Goal: Task Accomplishment & Management: Complete application form

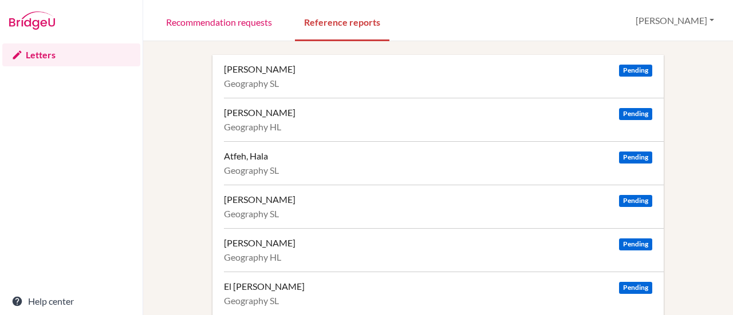
click at [22, 17] on img at bounding box center [32, 20] width 46 height 18
click at [37, 21] on img at bounding box center [32, 20] width 46 height 18
click at [223, 24] on link "Recommendation requests" at bounding box center [219, 21] width 124 height 39
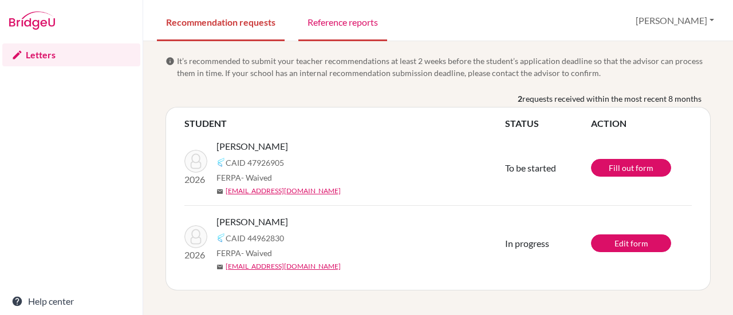
click at [346, 28] on link "Reference reports" at bounding box center [342, 21] width 89 height 39
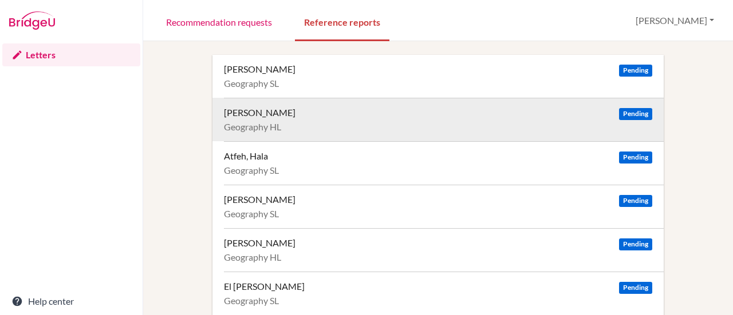
click at [274, 117] on div "[PERSON_NAME]" at bounding box center [260, 112] width 72 height 11
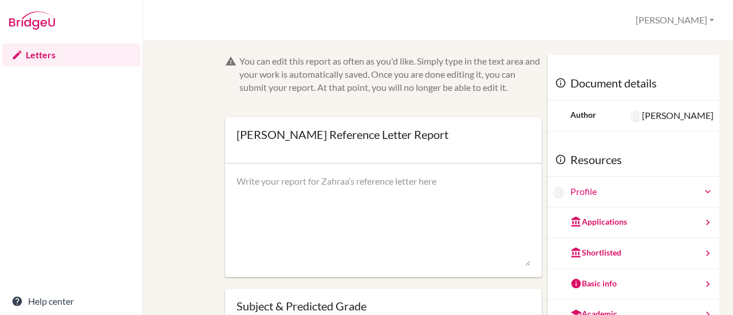
click at [177, 151] on div "You can edit this report as often as you'd like. Simply type in the text area a…" at bounding box center [438, 276] width 551 height 442
click at [616, 46] on div "You can edit this report as often as you'd like. Simply type in the text area a…" at bounding box center [437, 178] width 589 height 274
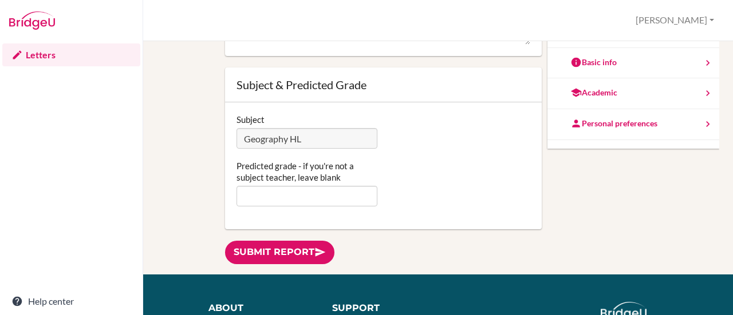
scroll to position [96, 0]
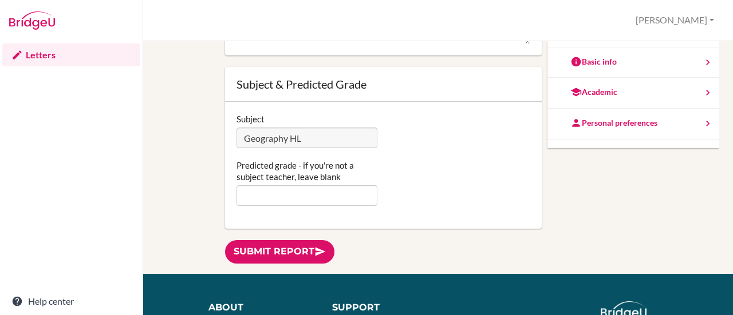
click at [285, 207] on div "Subject Geography HL Predicted grade - if you're not a subject teacher, leave b…" at bounding box center [383, 165] width 317 height 127
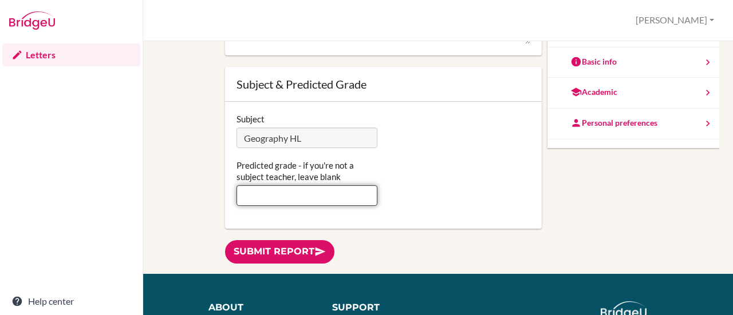
click at [284, 200] on input "Predicted grade - if you're not a subject teacher, leave blank" at bounding box center [306, 195] width 141 height 21
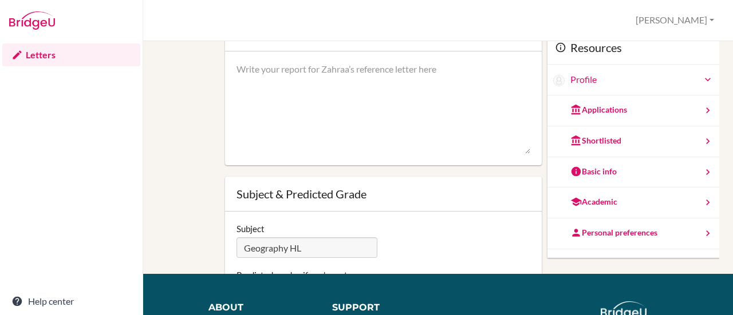
scroll to position [0, 0]
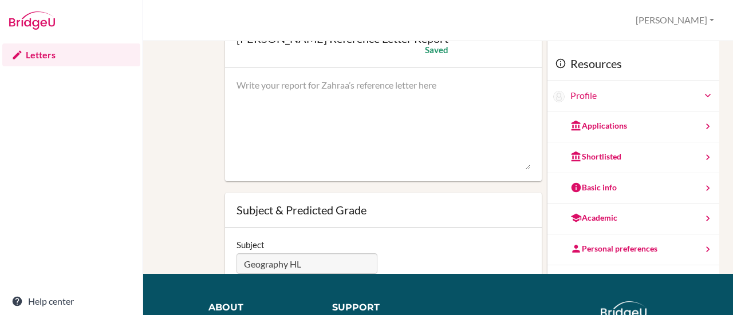
type input "6"
click at [307, 86] on textarea at bounding box center [383, 125] width 294 height 92
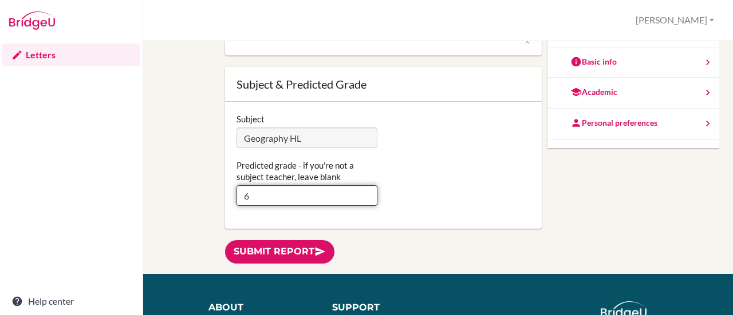
click at [252, 195] on input "6" at bounding box center [306, 195] width 141 height 21
type input "7"
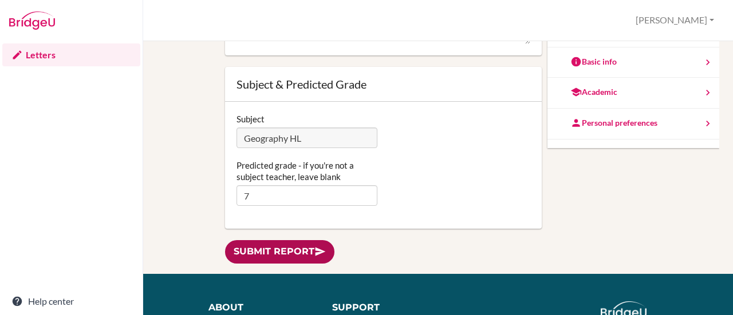
click at [307, 255] on link "Submit report" at bounding box center [279, 251] width 109 height 23
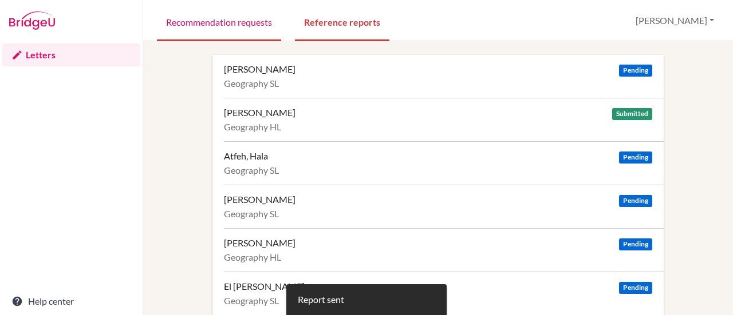
click at [225, 26] on link "Recommendation requests" at bounding box center [219, 21] width 124 height 39
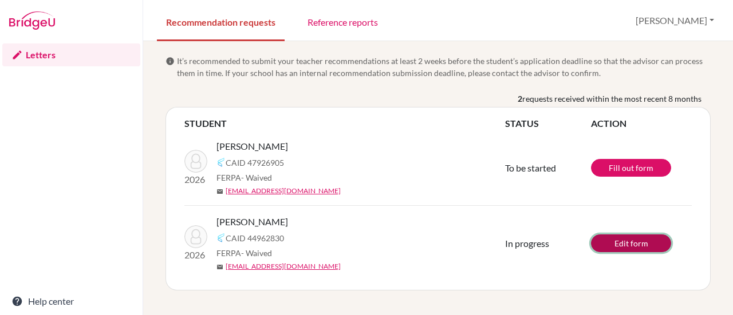
click at [620, 244] on link "Edit form" at bounding box center [631, 244] width 80 height 18
